Goal: Task Accomplishment & Management: Complete application form

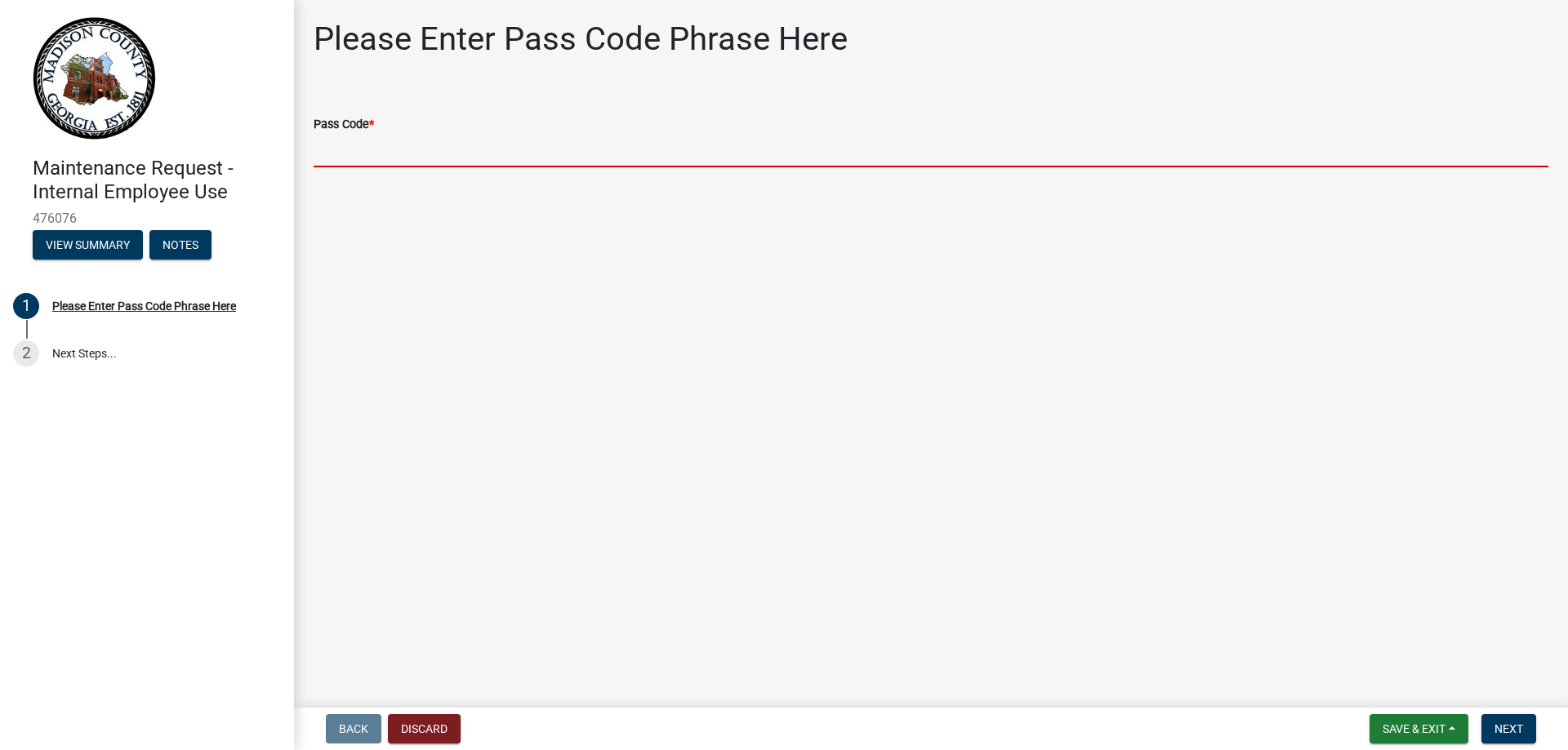
paste input "bgmr2025"
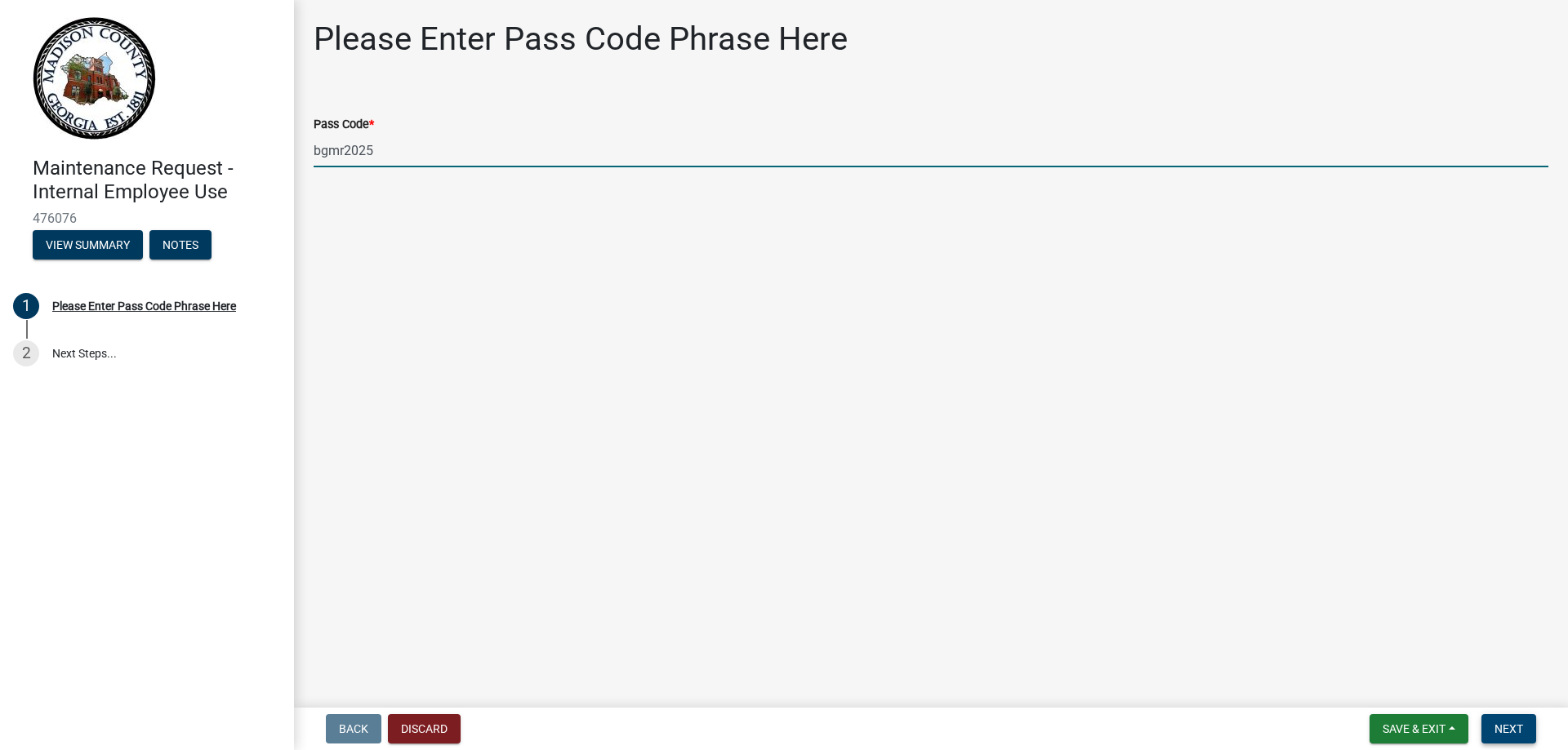
type input "bgmr2025"
click at [1515, 726] on span "Next" at bounding box center [1509, 729] width 29 height 13
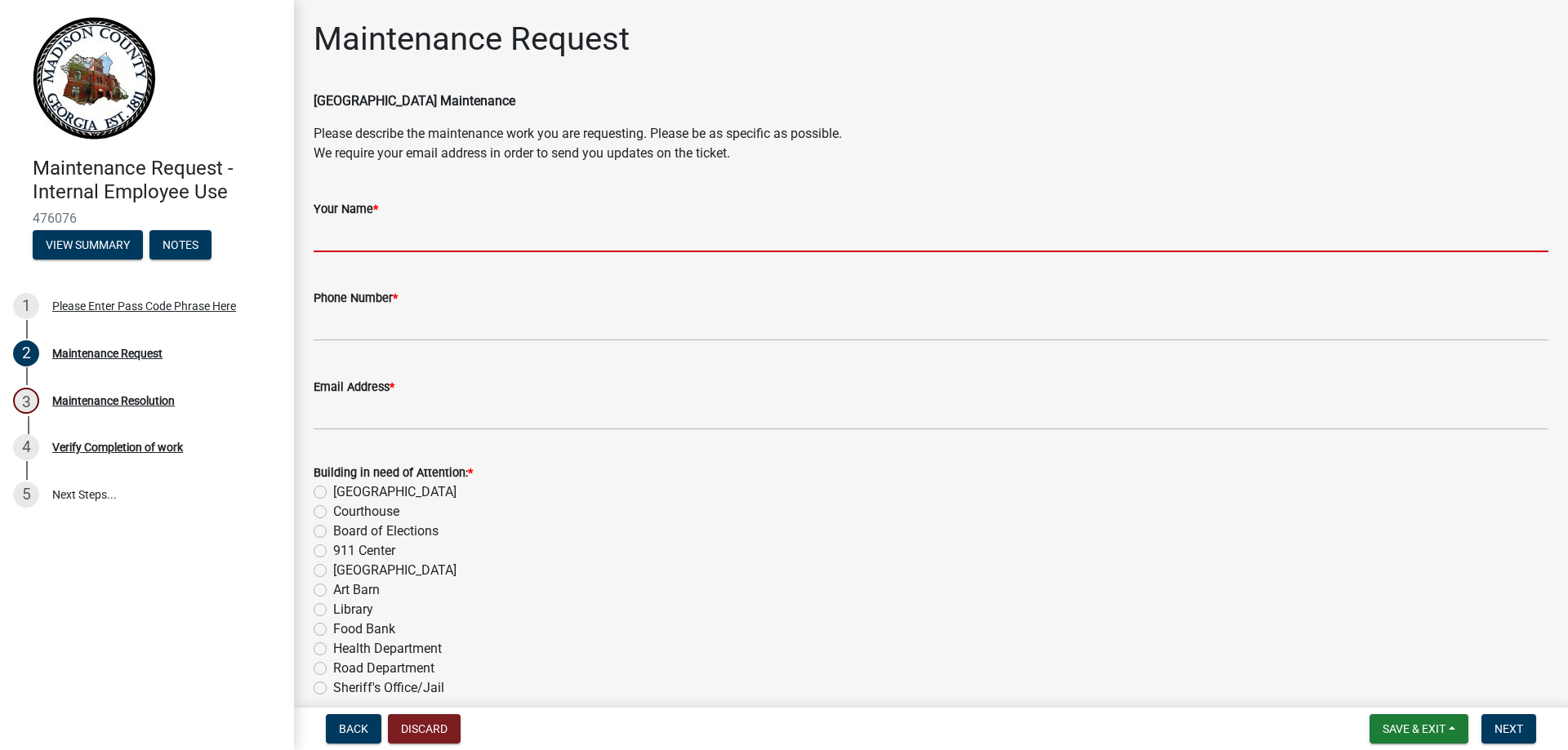
click at [454, 234] on input "Your Name *" at bounding box center [930, 235] width 1235 height 34
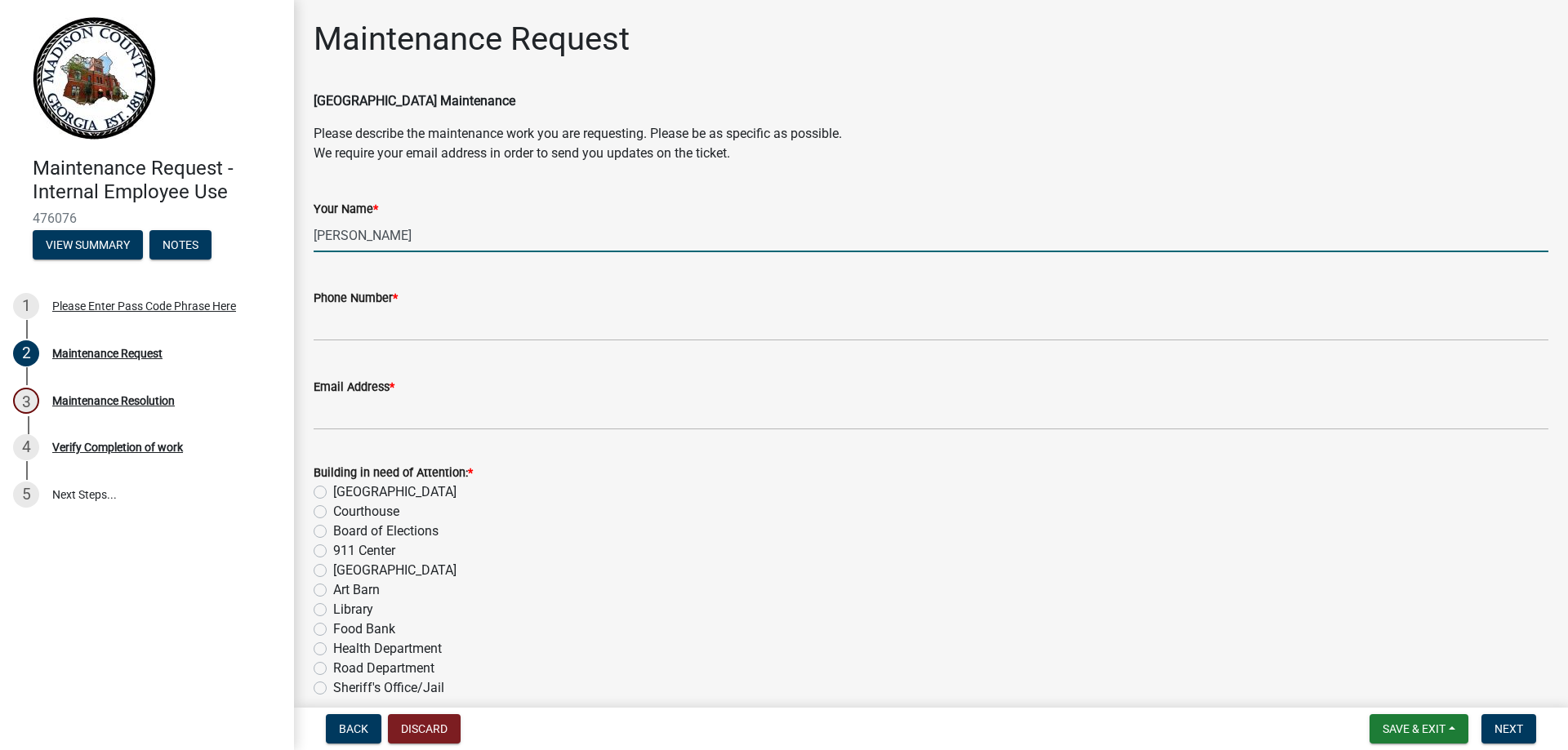
type input "[PERSON_NAME]"
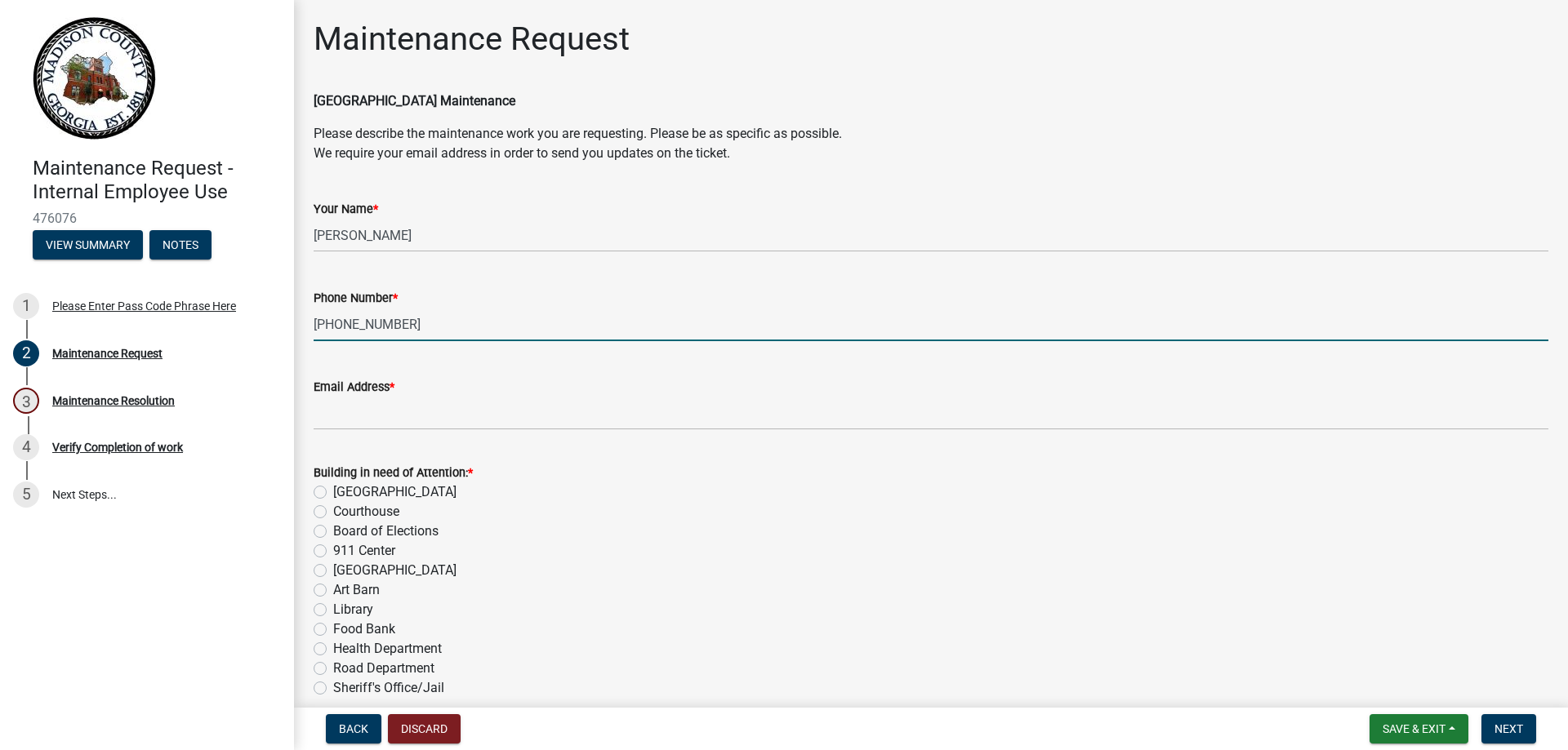
type input "[PHONE_NUMBER]"
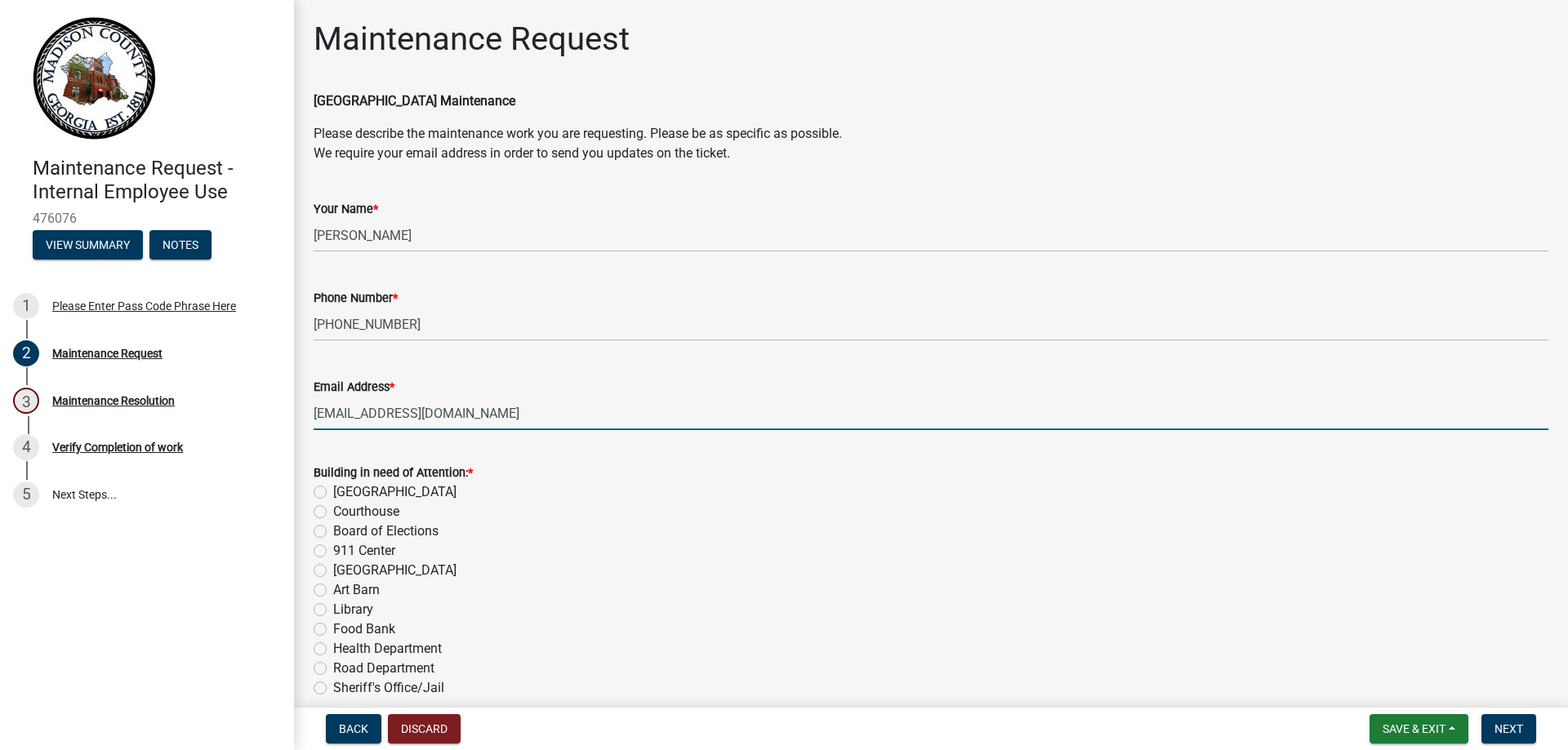
type input "[EMAIL_ADDRESS][DOMAIN_NAME]"
click at [333, 528] on label "Board of Elections" at bounding box center [386, 531] width 105 height 20
click at [333, 528] on input "Board of Elections" at bounding box center [338, 526] width 11 height 11
radio input "true"
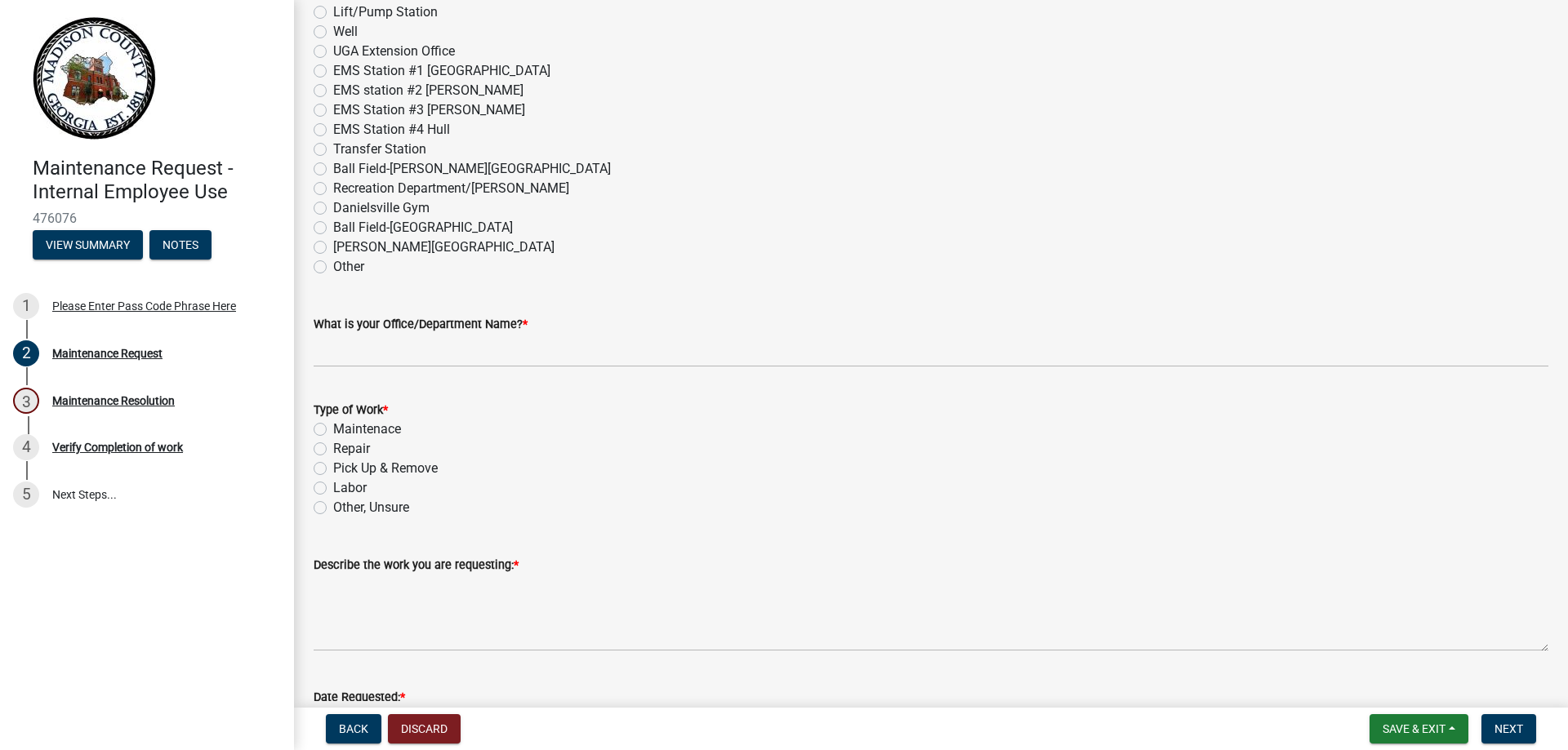
scroll to position [817, 0]
click at [333, 504] on label "Other, Unsure" at bounding box center [371, 505] width 76 height 20
click at [333, 504] on input "Other, Unsure" at bounding box center [338, 500] width 11 height 11
radio input "true"
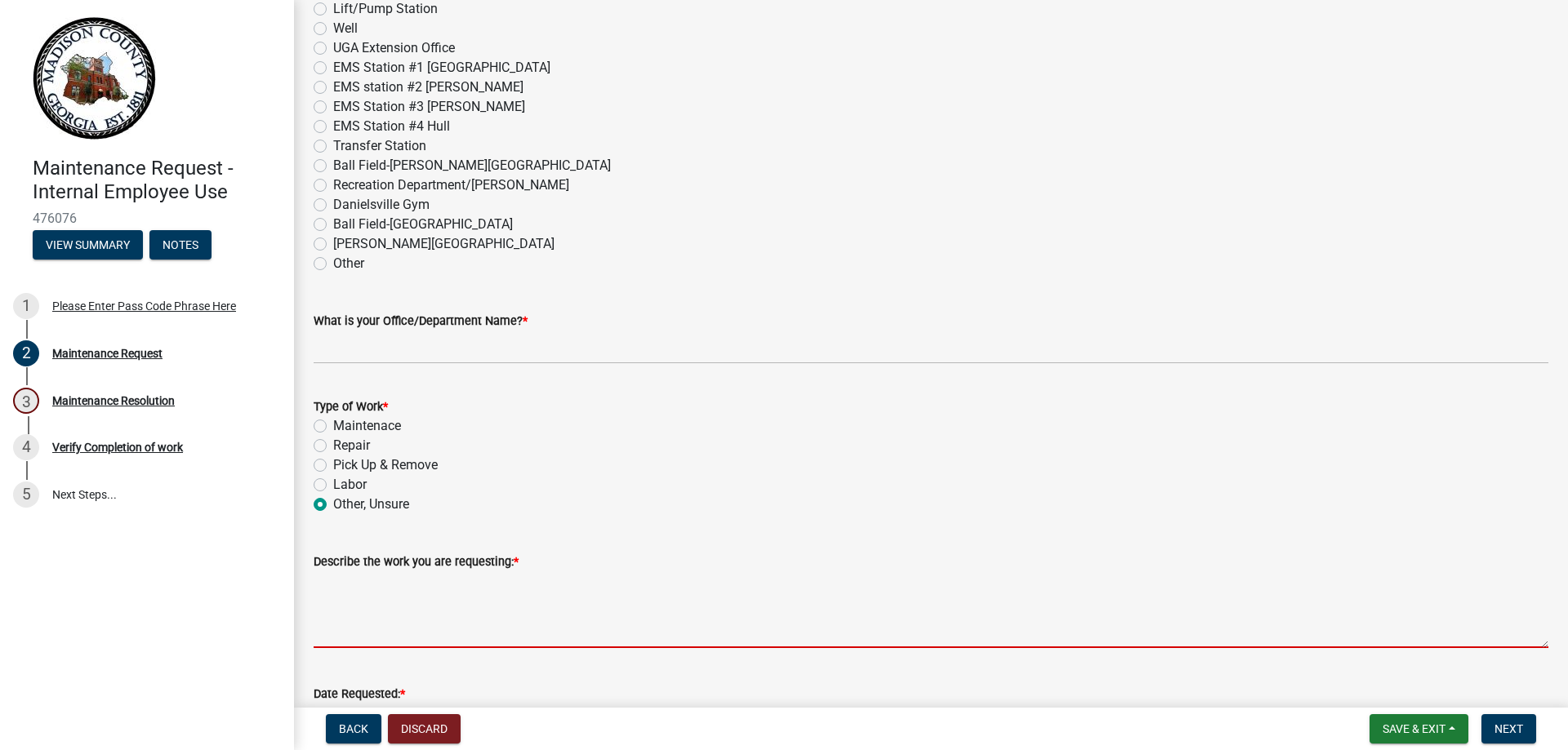
click at [383, 635] on textarea "Describe the work you are requesting: *" at bounding box center [930, 609] width 1235 height 76
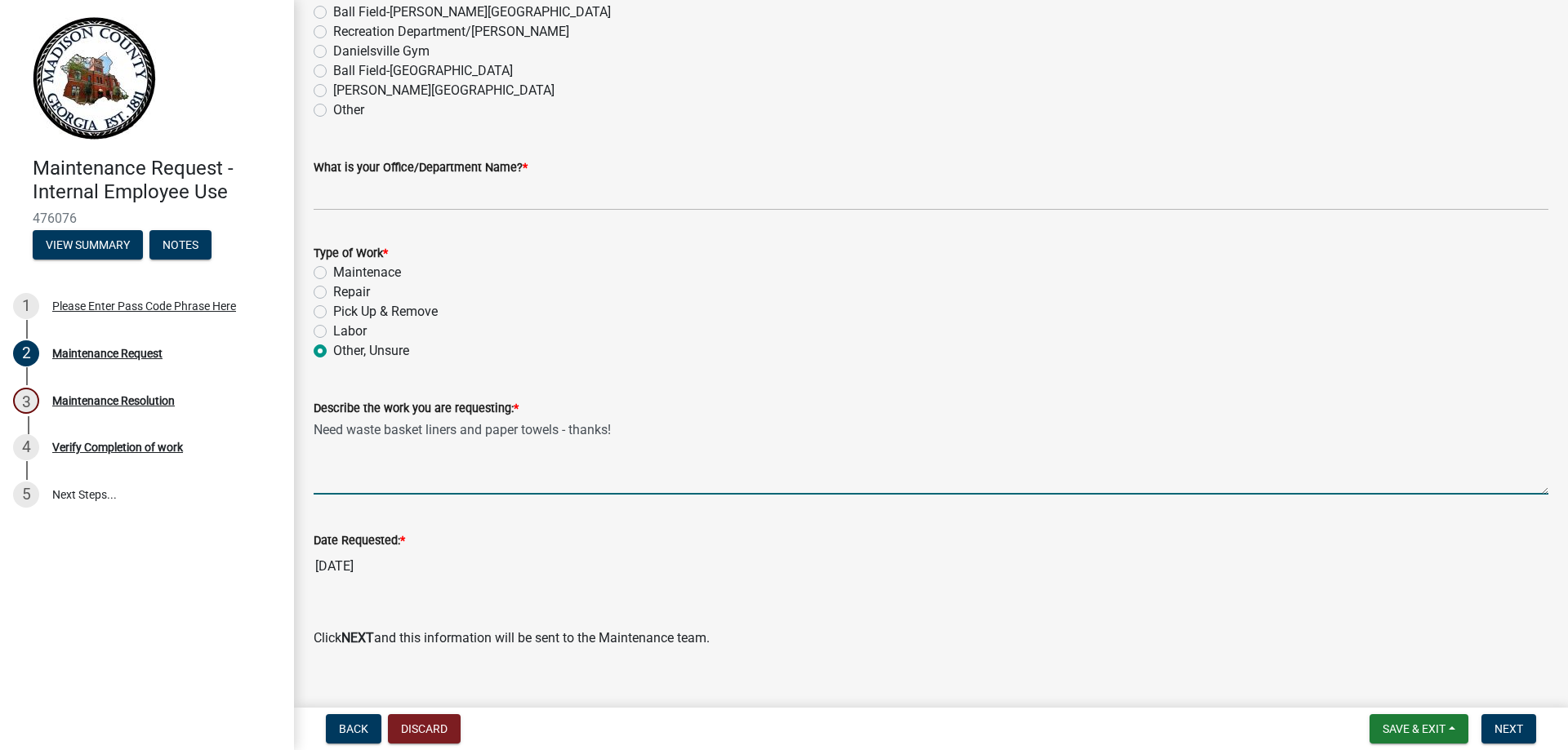
scroll to position [993, 0]
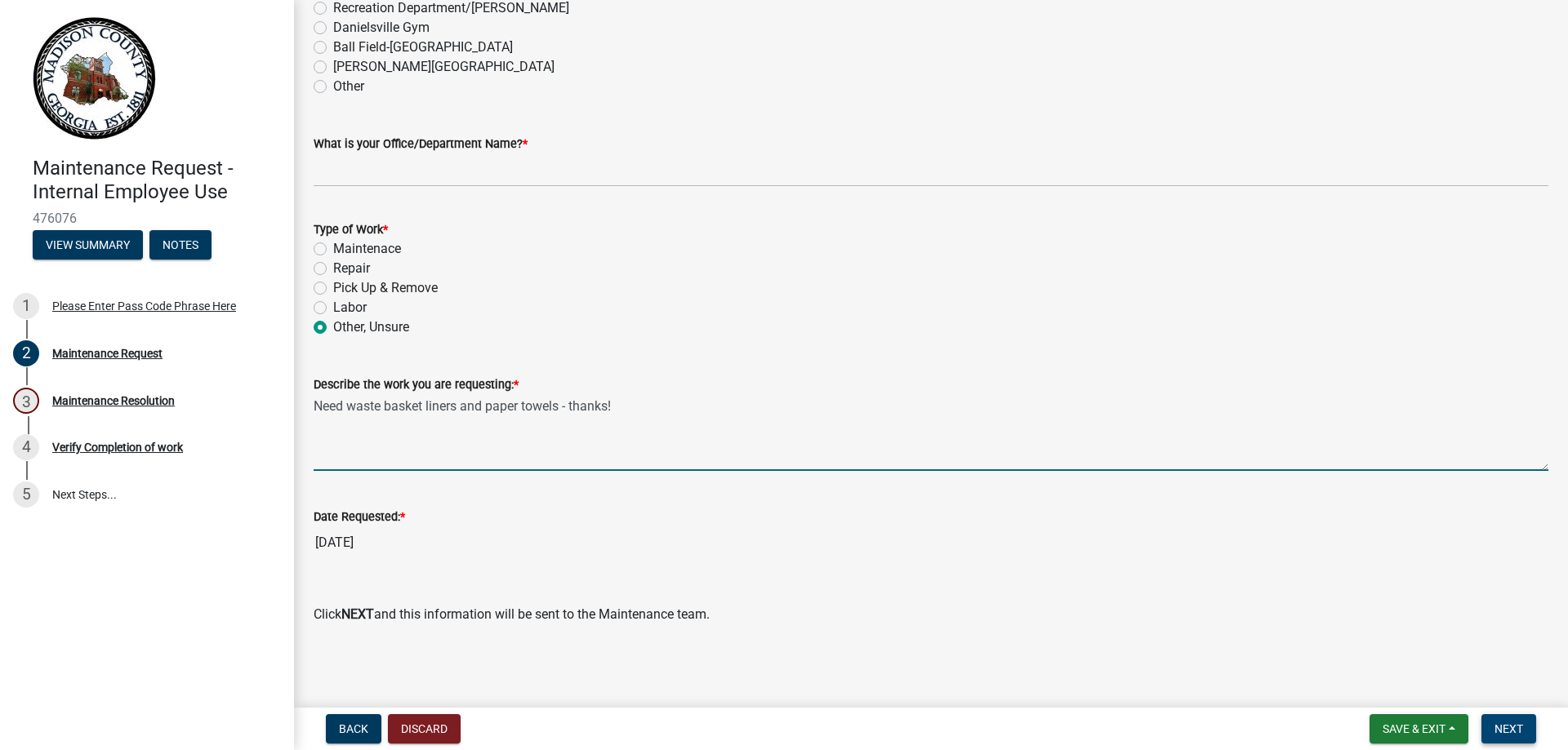
type textarea "Need waste basket liners and paper towels - thanks!"
click at [1505, 732] on span "Next" at bounding box center [1509, 729] width 29 height 13
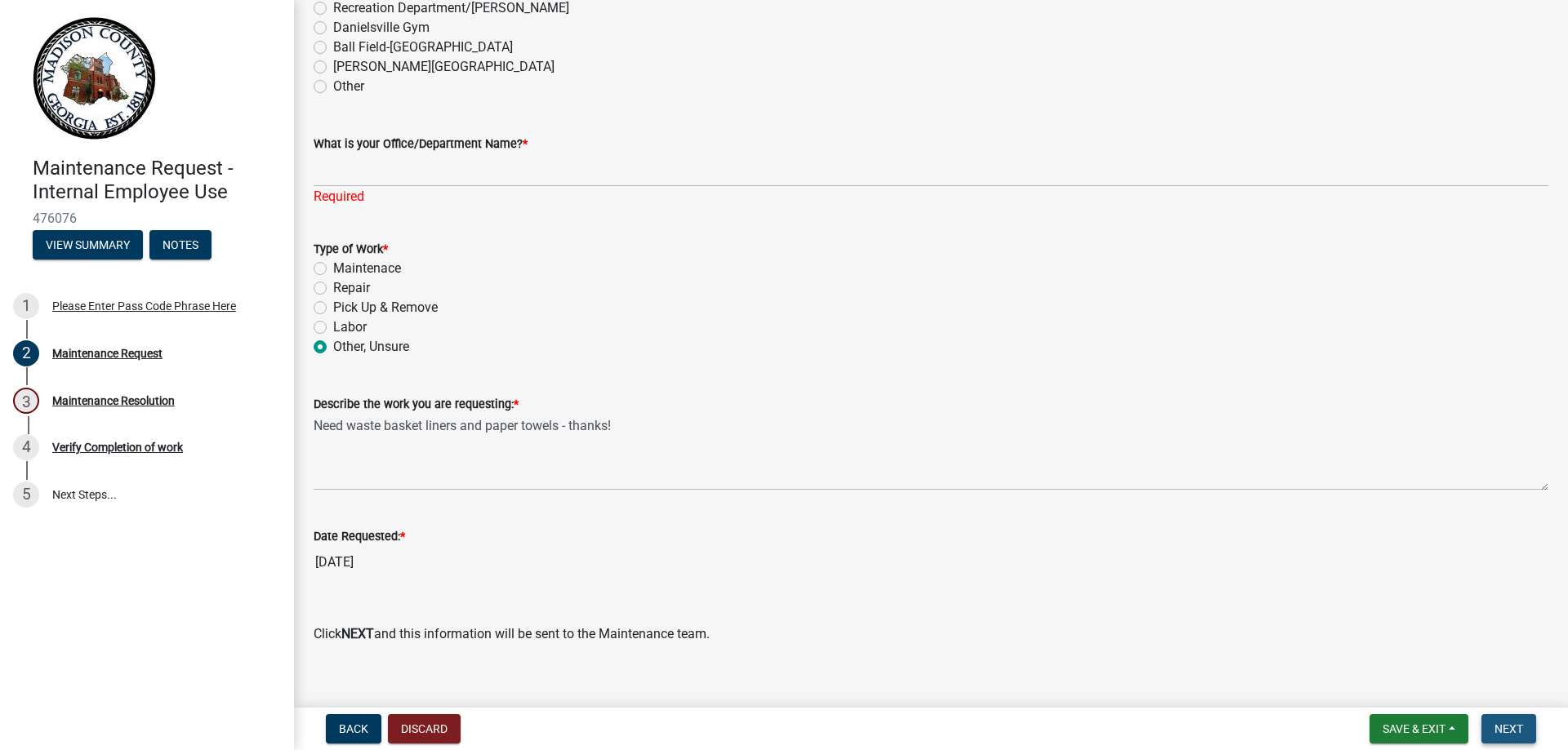
click at [1498, 724] on span "Next" at bounding box center [1509, 729] width 29 height 13
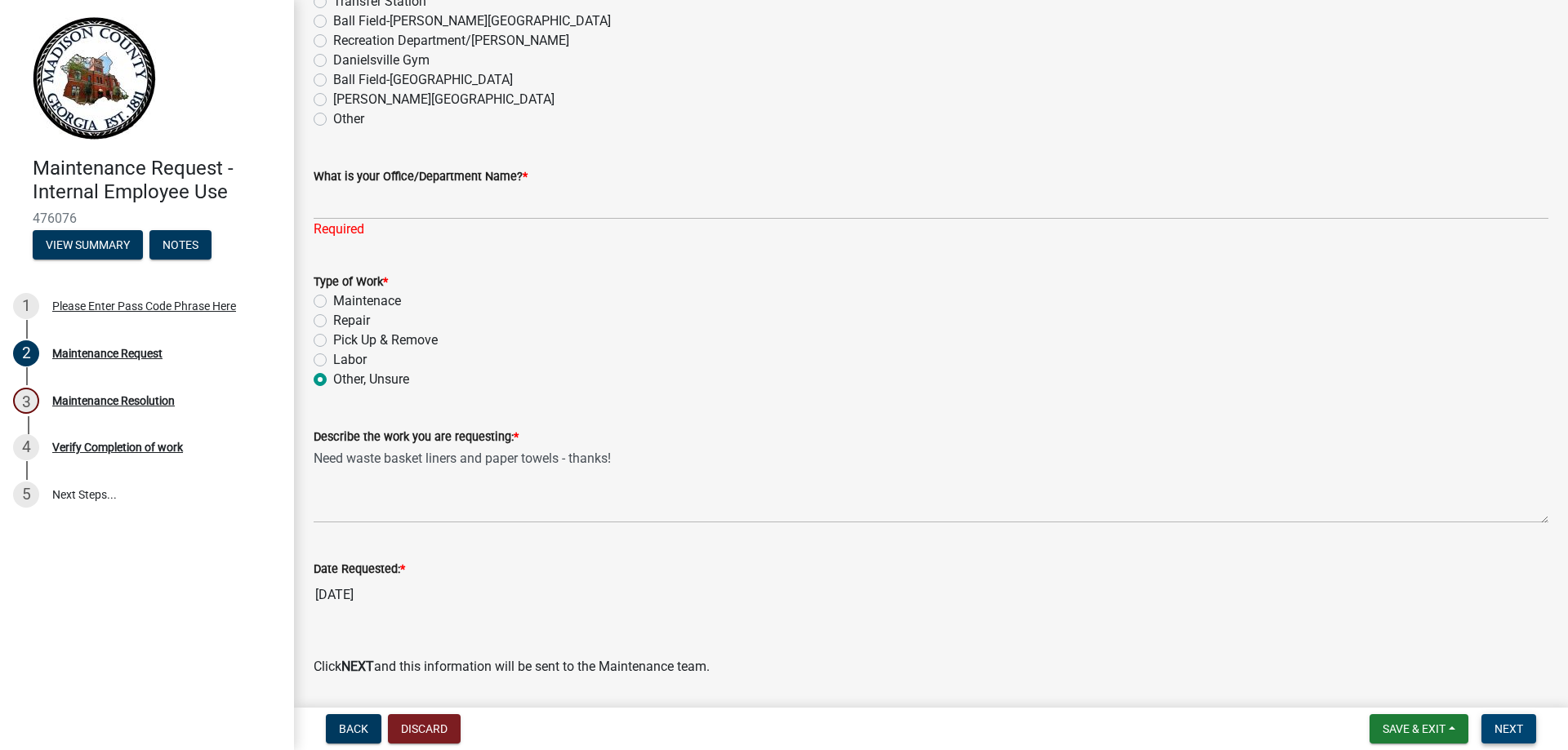
scroll to position [1013, 0]
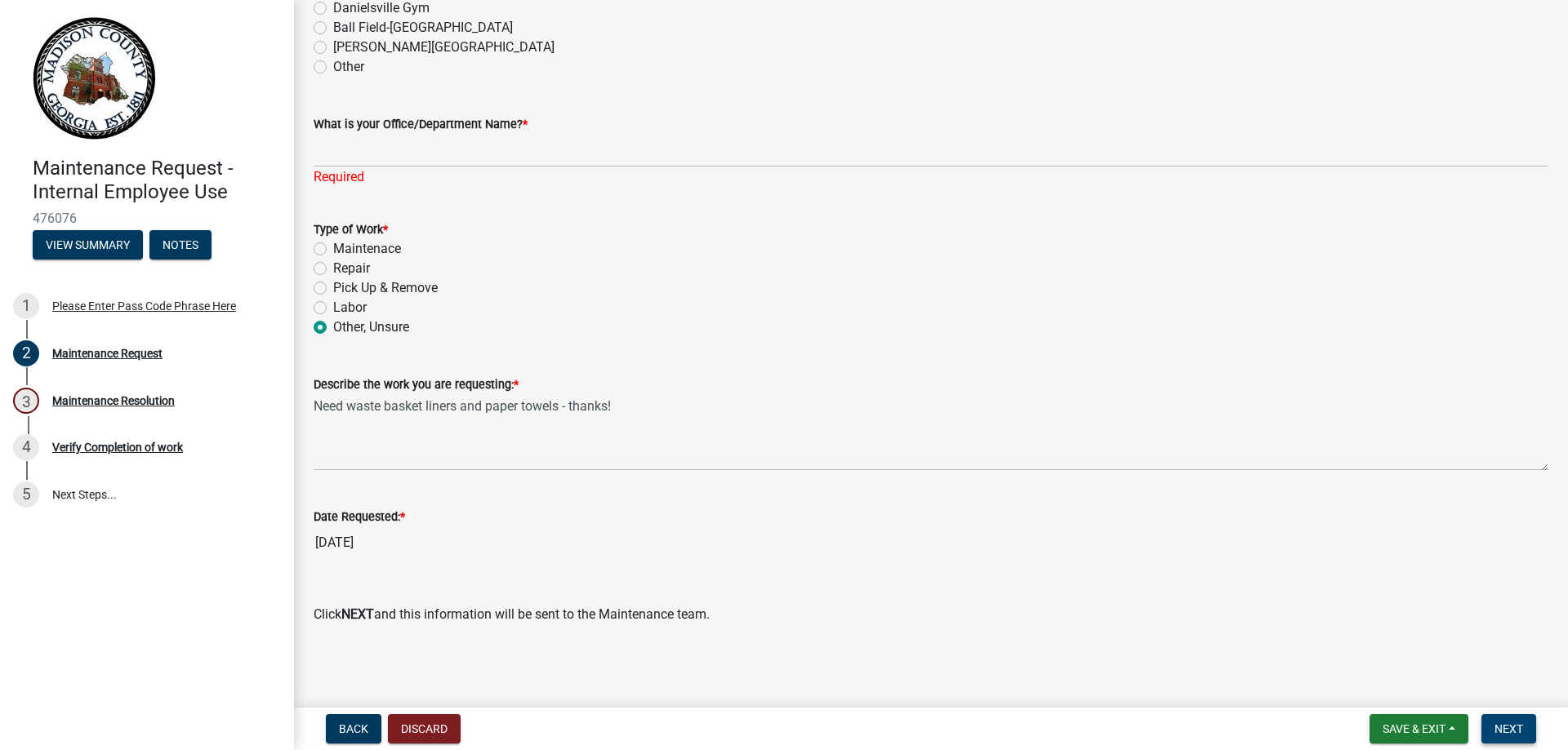
click at [1510, 725] on span "Next" at bounding box center [1509, 729] width 29 height 13
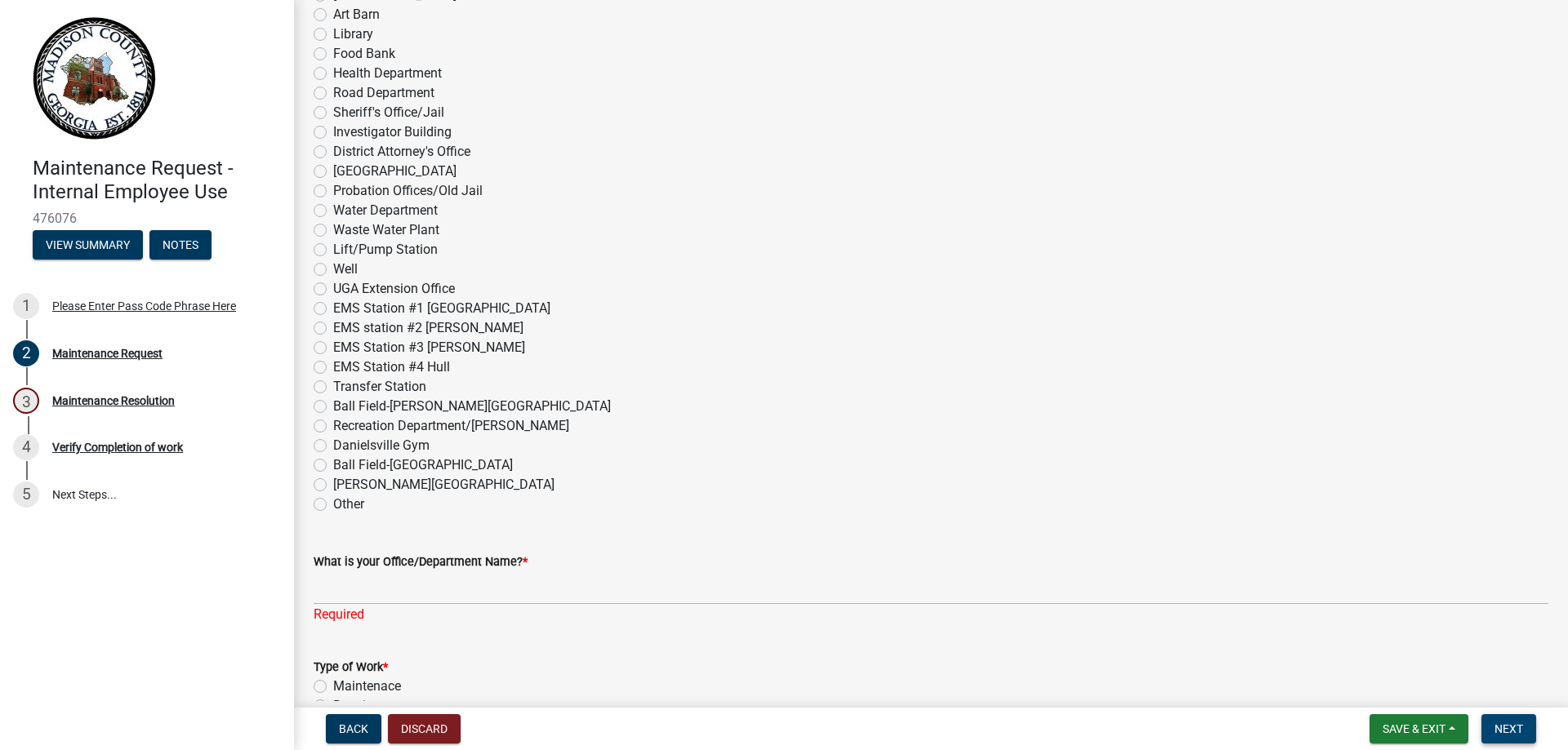
scroll to position [605, 0]
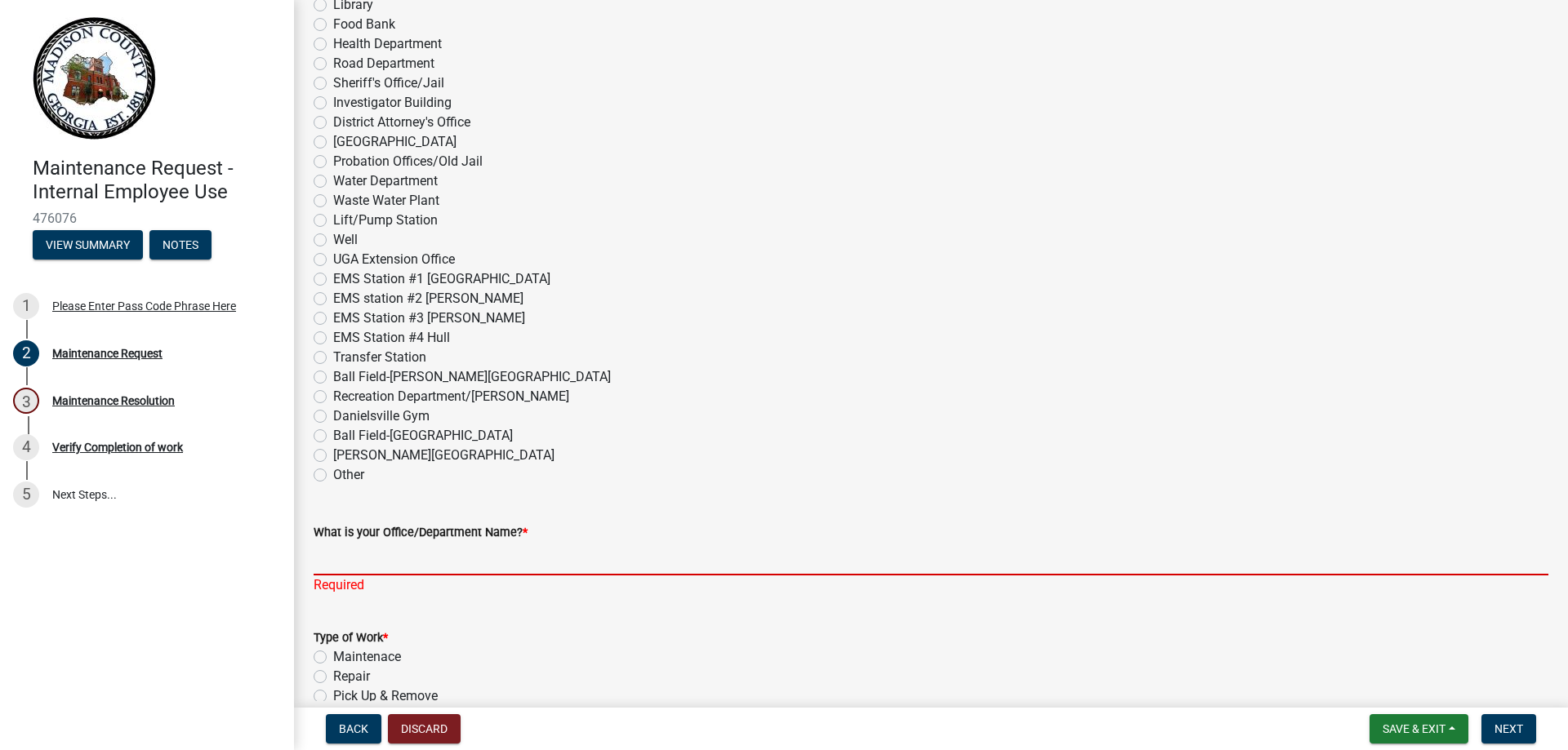
click at [533, 557] on input "What is your Office/Department Name? *" at bounding box center [930, 558] width 1235 height 34
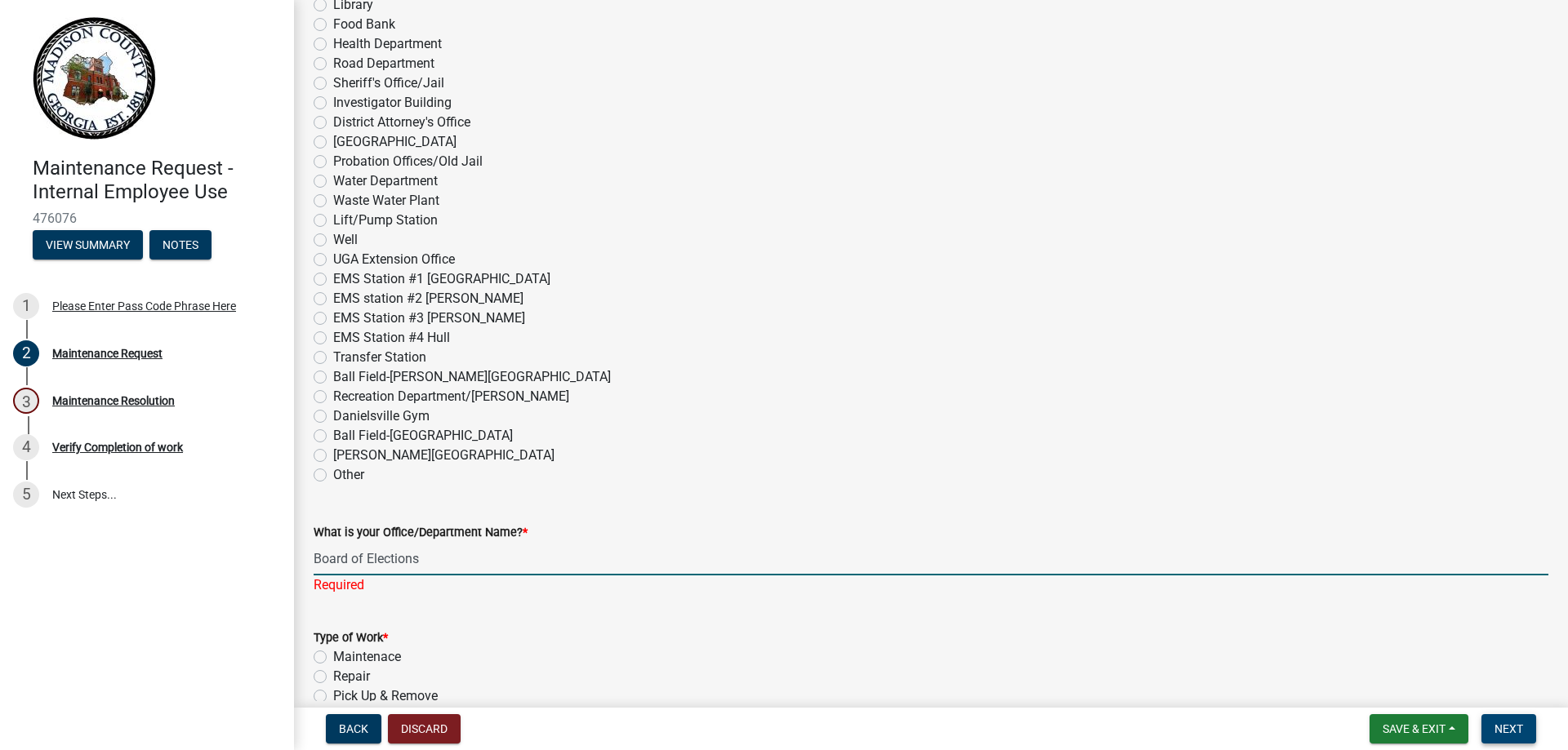
type input "Board of Elections"
click at [1507, 725] on span "Next" at bounding box center [1509, 729] width 29 height 13
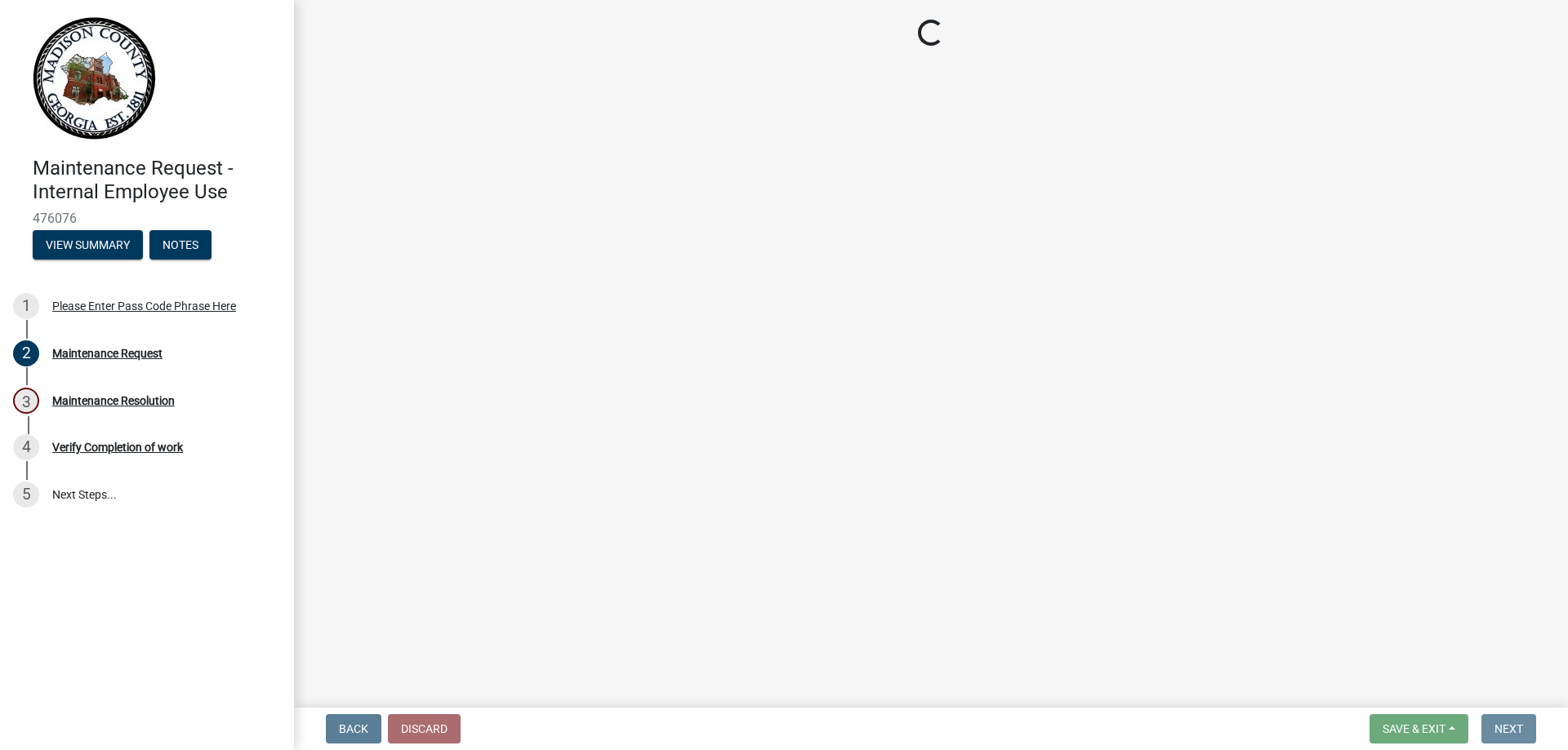
scroll to position [0, 0]
